Goal: Transaction & Acquisition: Purchase product/service

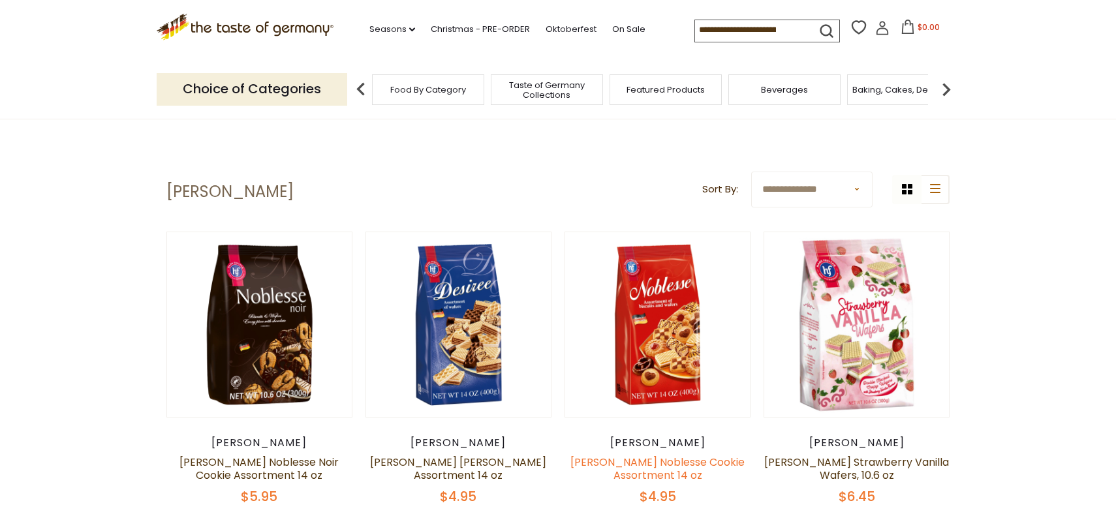
click at [625, 466] on link "[PERSON_NAME] Noblesse Cookie Assortment 14 oz" at bounding box center [657, 469] width 174 height 28
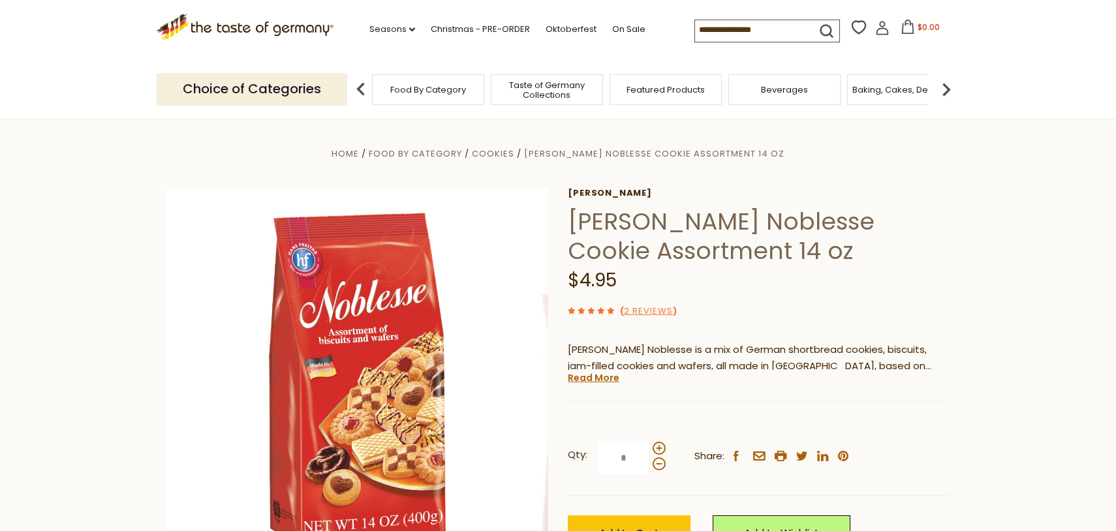
click at [623, 228] on h1 "[PERSON_NAME] Noblesse Cookie Assortment 14 oz" at bounding box center [759, 236] width 382 height 59
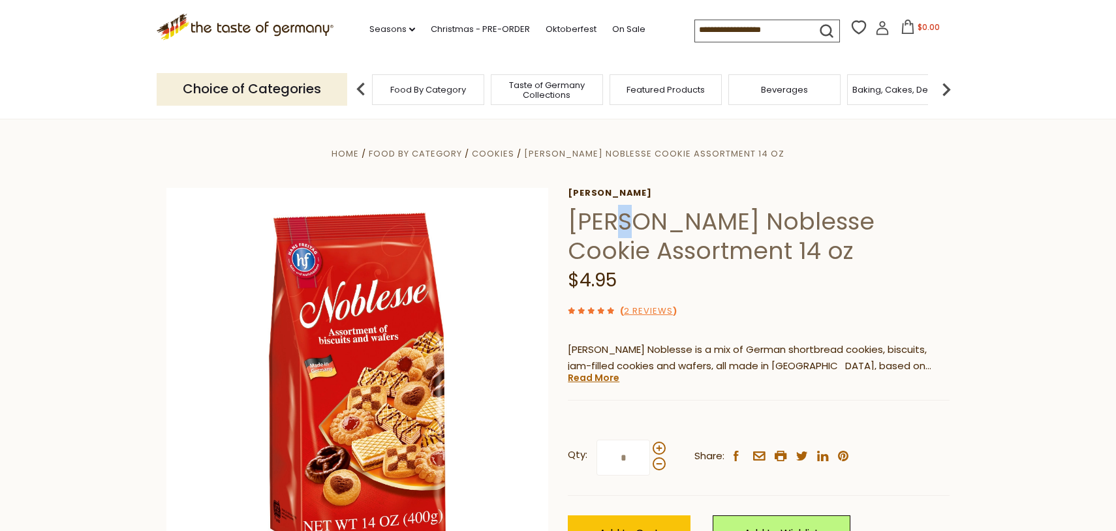
click at [623, 228] on h1 "[PERSON_NAME] Noblesse Cookie Assortment 14 oz" at bounding box center [759, 236] width 382 height 59
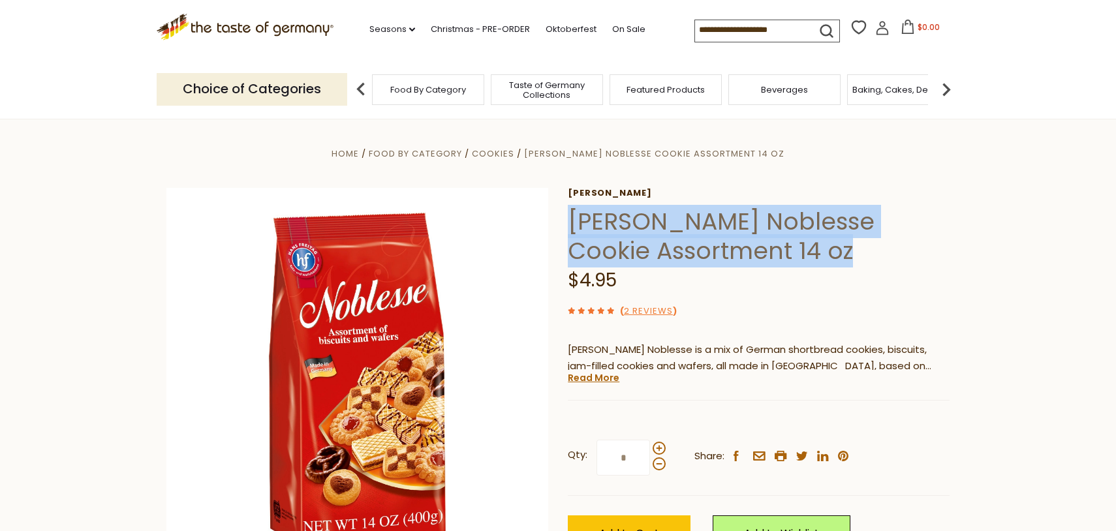
click at [623, 228] on h1 "[PERSON_NAME] Noblesse Cookie Assortment 14 oz" at bounding box center [759, 236] width 382 height 59
copy div "[PERSON_NAME] Noblesse Cookie Assortment 14 oz"
